Goal: Task Accomplishment & Management: Use online tool/utility

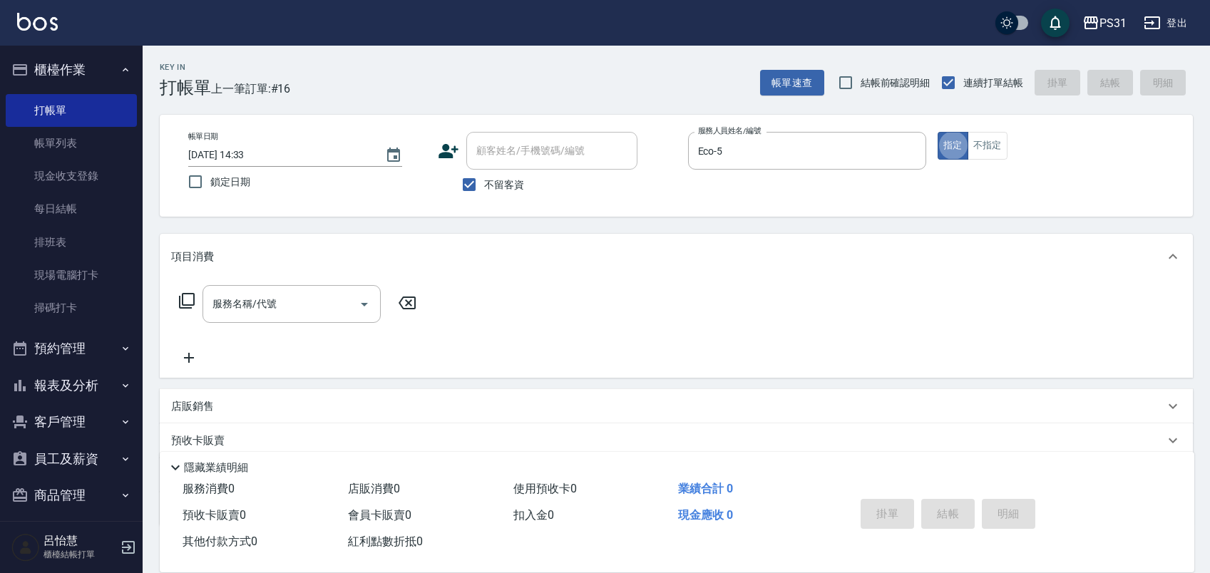
type button "true"
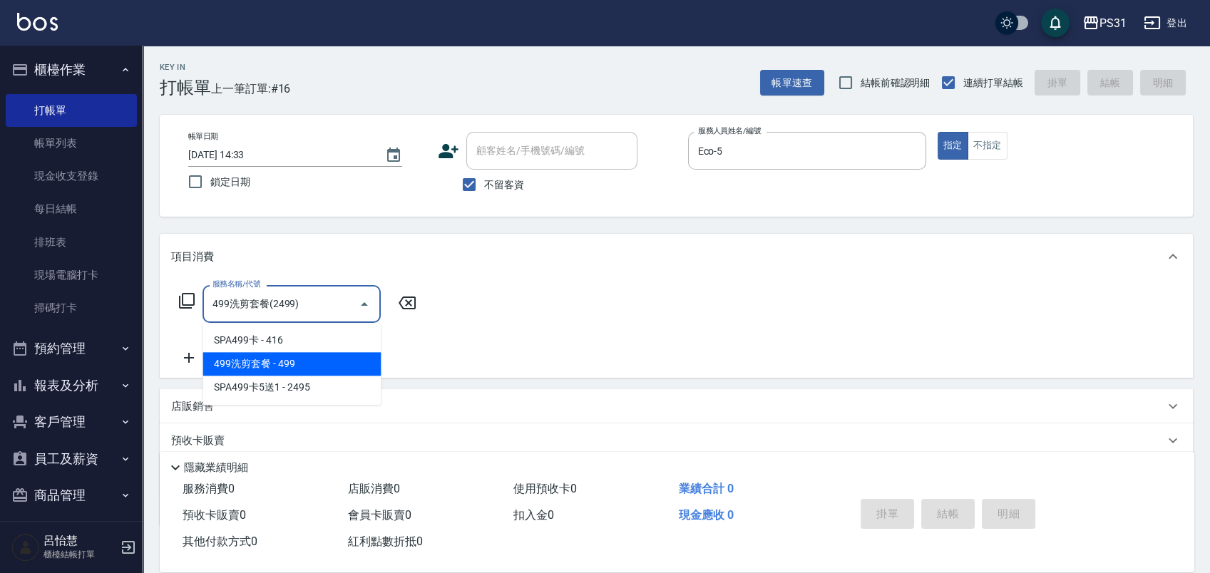
type input "499洗剪套餐(2499)"
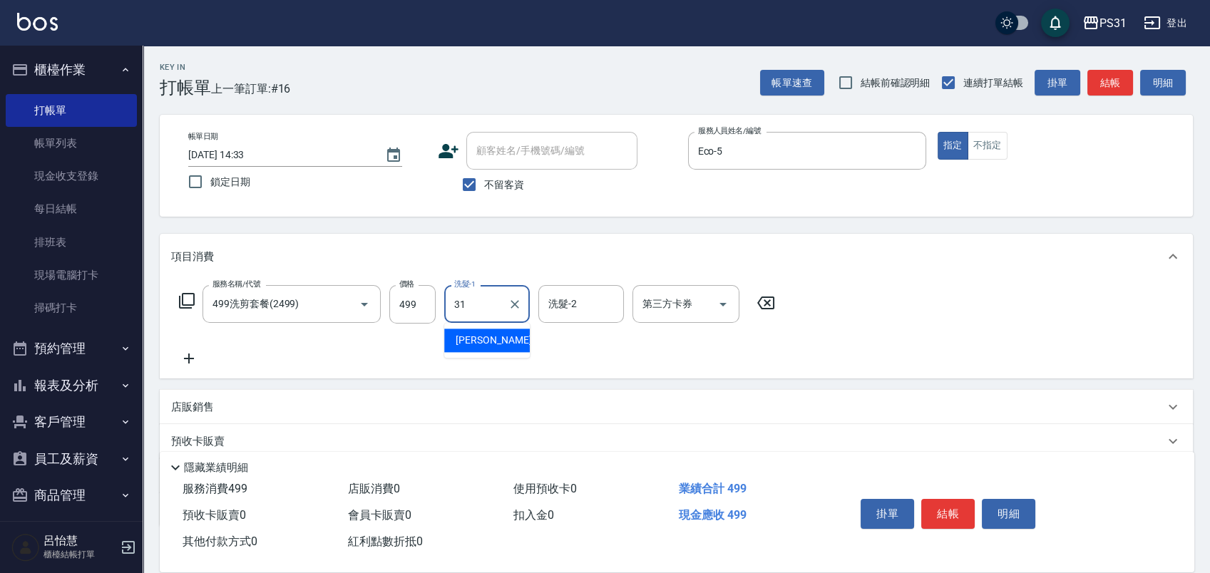
type input "何宜柔-31"
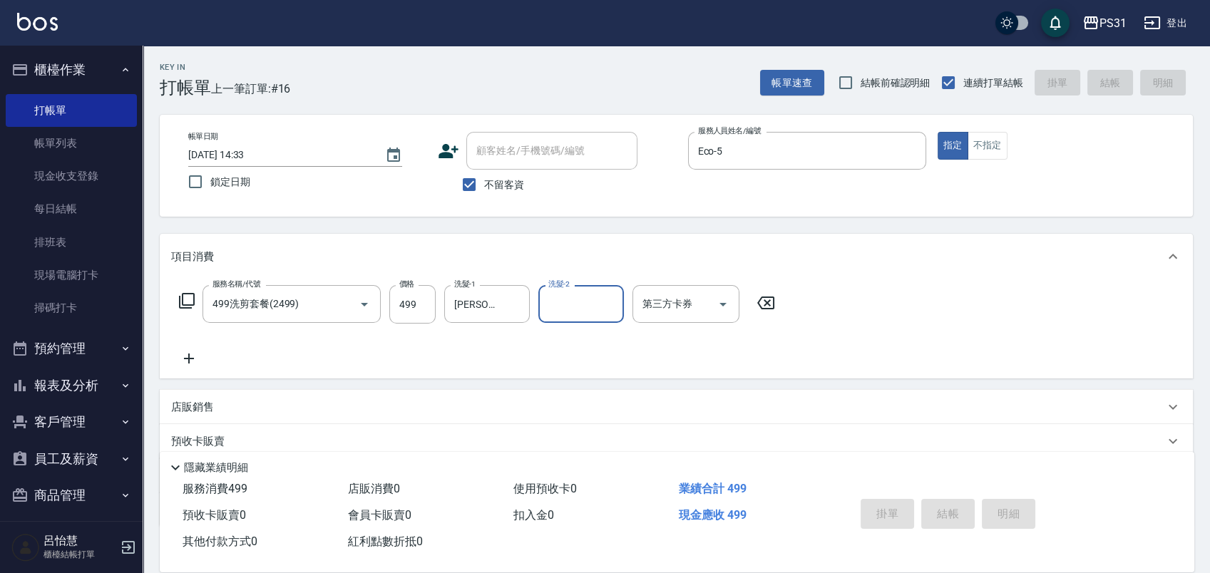
type input "2025/10/12 15:05"
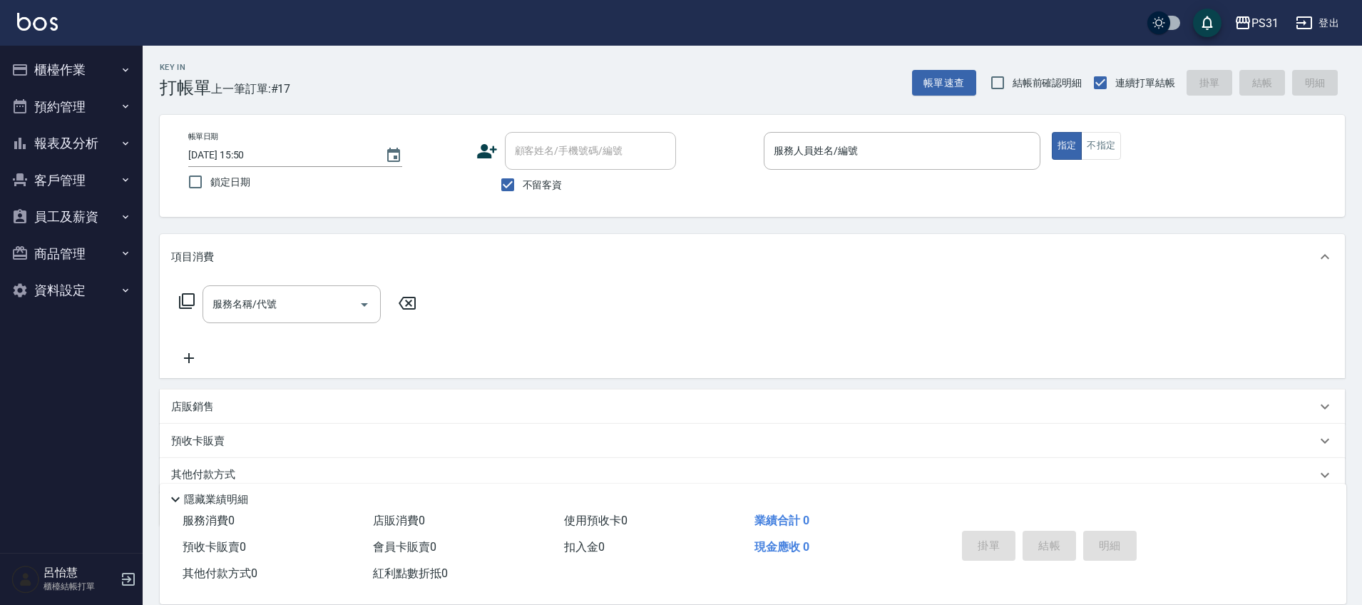
drag, startPoint x: 1133, startPoint y: 0, endPoint x: 502, endPoint y: 231, distance: 672.2
click at [502, 231] on div "Key In 打帳單 上一筆訂單:#17 帳單速查 結帳前確認明細 連續打單結帳 掛單 結帳 明細 帳單日期 [DATE] 15:50 鎖定日期 顧客姓名/手…" at bounding box center [753, 355] width 1220 height 618
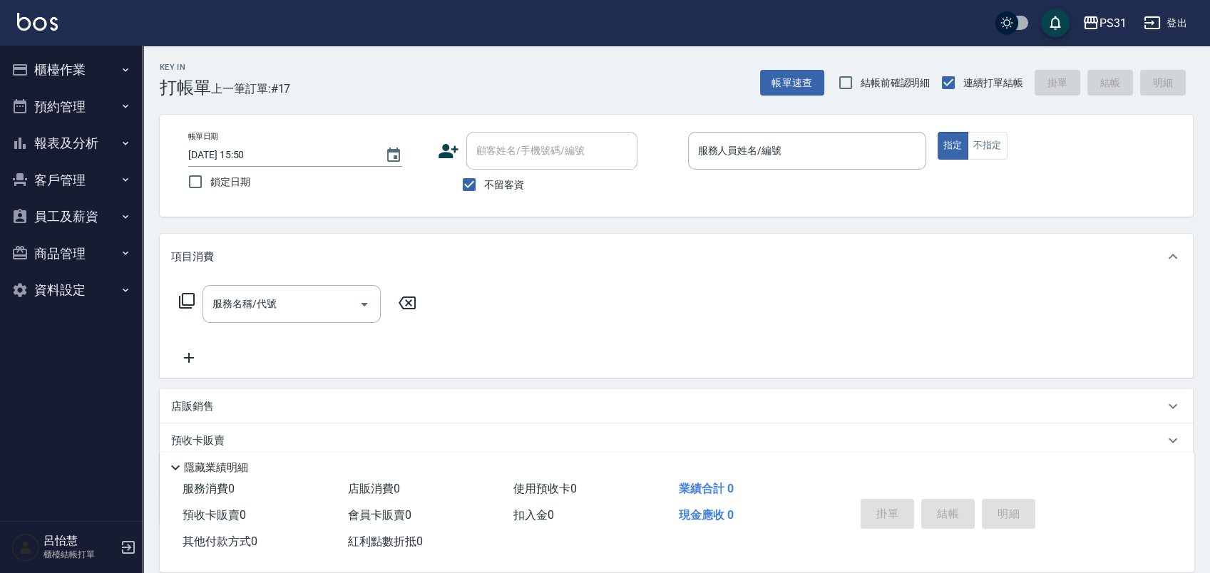
drag, startPoint x: 1317, startPoint y: 0, endPoint x: 255, endPoint y: 225, distance: 1085.6
click at [255, 225] on div "Key In 打帳單 上一筆訂單:#17 帳單速查 結帳前確認明細 連續打單結帳 掛單 結帳 明細 帳單日期 [DATE] 15:50 鎖定日期 顧客姓名/手…" at bounding box center [677, 353] width 1068 height 615
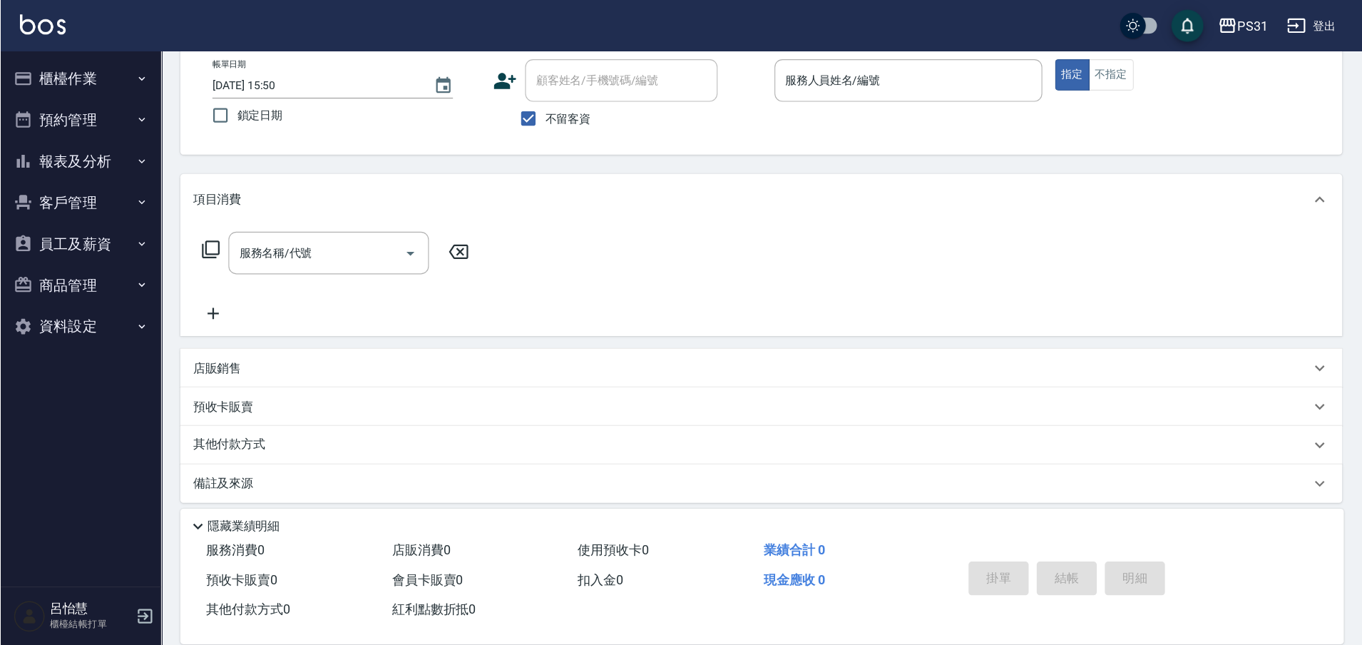
scroll to position [16, 0]
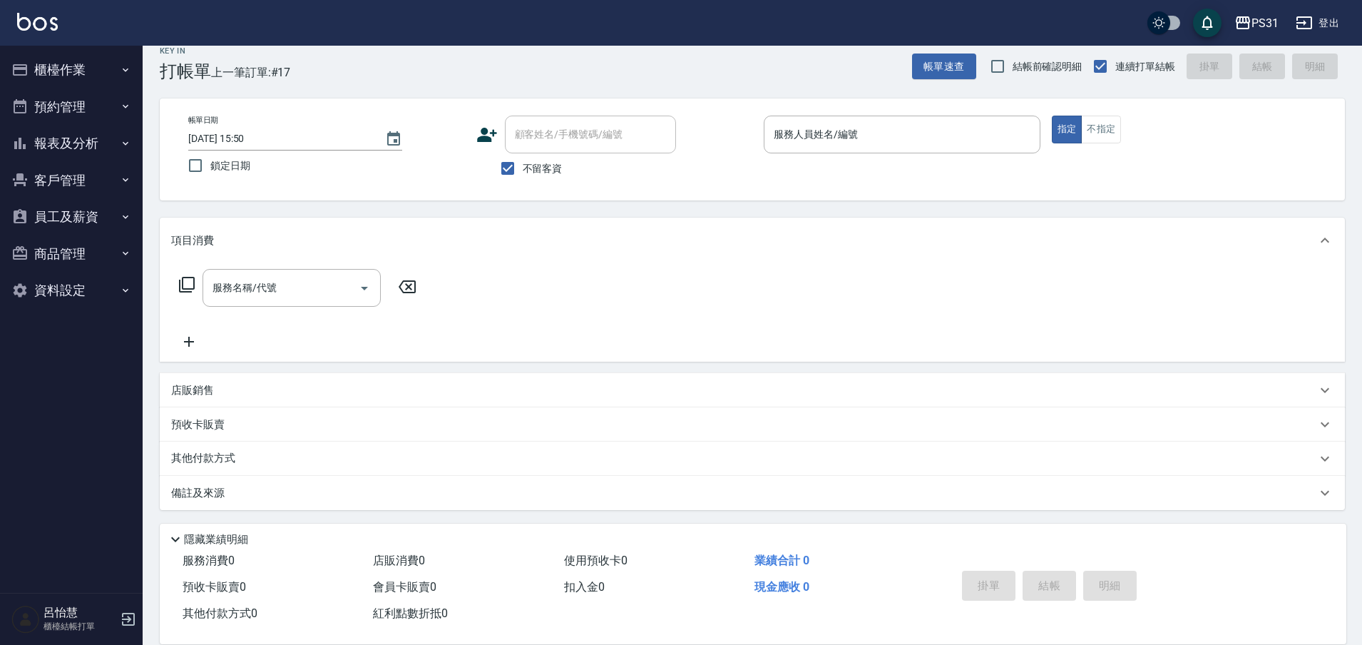
drag, startPoint x: 976, startPoint y: 0, endPoint x: 593, endPoint y: 208, distance: 436.2
click at [593, 208] on div "Key In 打帳單 上一筆訂單:#17 帳單速查 結帳前確認明細 連續打單結帳 掛單 結帳 明細 帳單日期 [DATE] 15:50 鎖定日期 顧客姓名/手…" at bounding box center [753, 338] width 1220 height 618
